Goal: Information Seeking & Learning: Learn about a topic

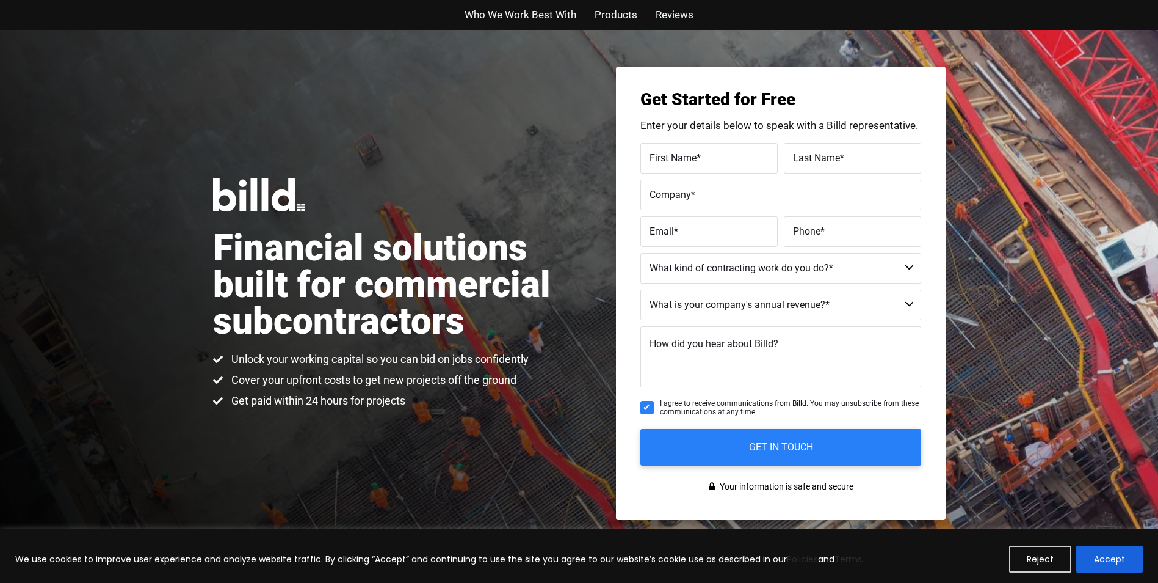
click at [608, 10] on span "Products" at bounding box center [616, 15] width 43 height 18
